Goal: Use online tool/utility: Utilize a website feature to perform a specific function

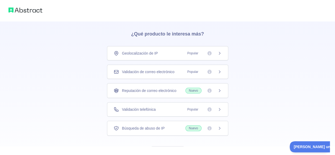
scroll to position [26, 0]
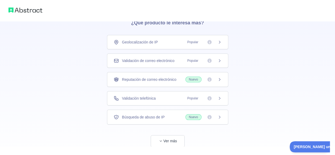
click at [152, 97] on font "Validación telefónica" at bounding box center [139, 98] width 34 height 4
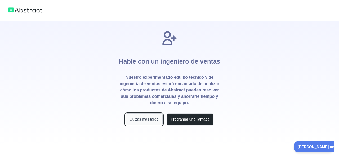
click at [152, 120] on font "Quizás más tarde" at bounding box center [143, 119] width 29 height 4
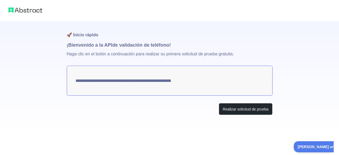
click at [30, 9] on img at bounding box center [25, 9] width 34 height 7
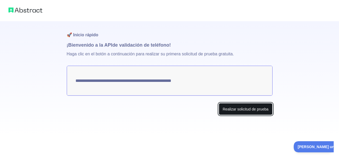
click at [253, 112] on button "Realizar solicitud de prueba" at bounding box center [246, 109] width 54 height 12
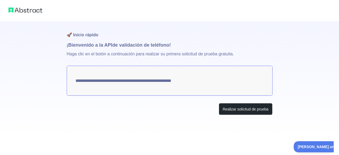
click at [154, 90] on textarea "**********" at bounding box center [170, 81] width 206 height 30
click at [154, 82] on textarea "**********" at bounding box center [170, 81] width 206 height 30
drag, startPoint x: 178, startPoint y: 86, endPoint x: 157, endPoint y: 86, distance: 21.2
click at [157, 86] on textarea "**********" at bounding box center [170, 81] width 206 height 30
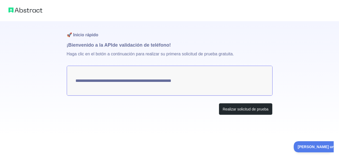
click at [157, 86] on textarea "**********" at bounding box center [170, 81] width 206 height 30
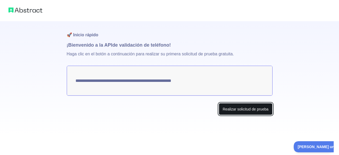
click at [226, 107] on font "Realizar solicitud de prueba" at bounding box center [245, 109] width 46 height 4
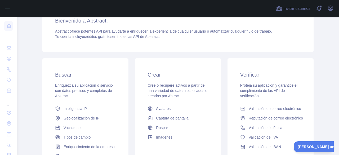
scroll to position [53, 0]
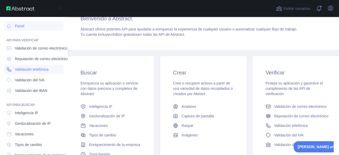
click at [38, 70] on font "Validación telefónica" at bounding box center [32, 69] width 34 height 4
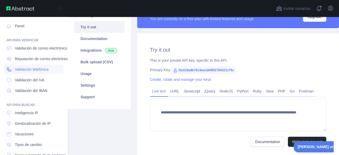
scroll to position [53, 0]
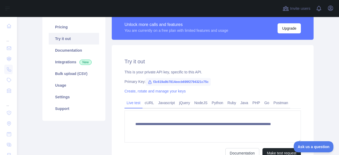
scroll to position [53, 0]
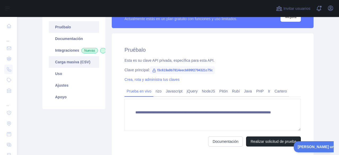
click at [77, 64] on font "Carga masiva (CSV)" at bounding box center [72, 62] width 35 height 4
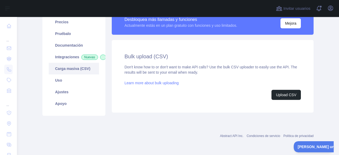
scroll to position [51, 0]
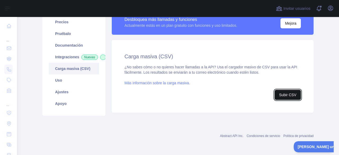
click at [285, 93] on font "Subir CSV" at bounding box center [287, 95] width 17 height 4
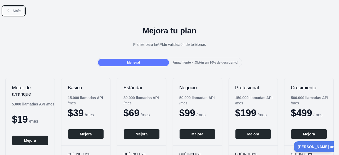
click at [12, 11] on button "Atrás" at bounding box center [14, 10] width 22 height 9
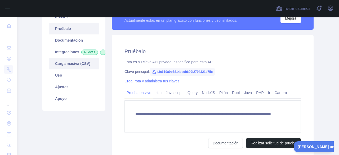
click at [74, 66] on font "Carga masiva (CSV)" at bounding box center [72, 63] width 35 height 4
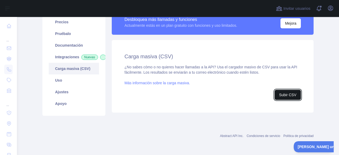
click at [288, 93] on font "Subir CSV" at bounding box center [287, 95] width 17 height 4
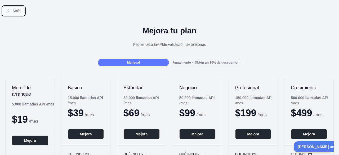
click at [14, 11] on font "Atrás" at bounding box center [16, 11] width 9 height 4
